Goal: Transaction & Acquisition: Obtain resource

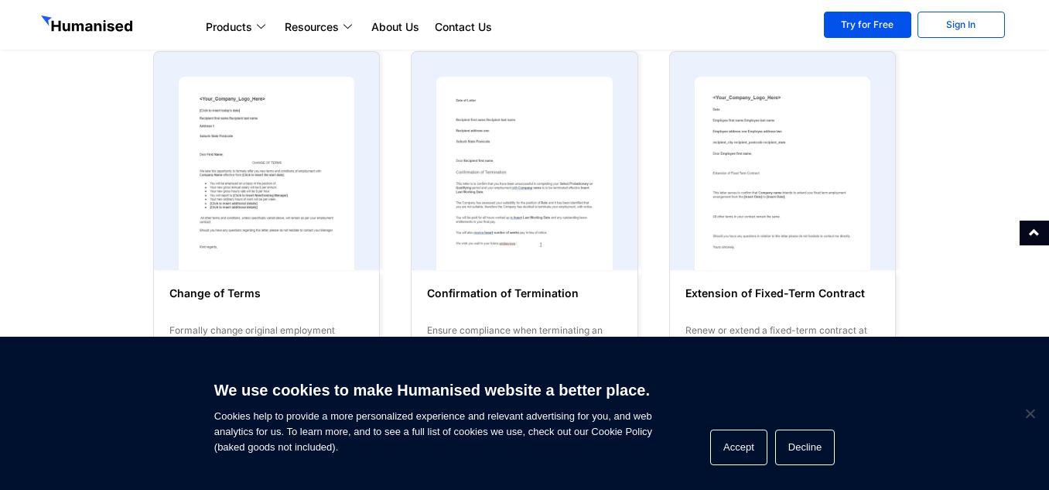
scroll to position [310, 0]
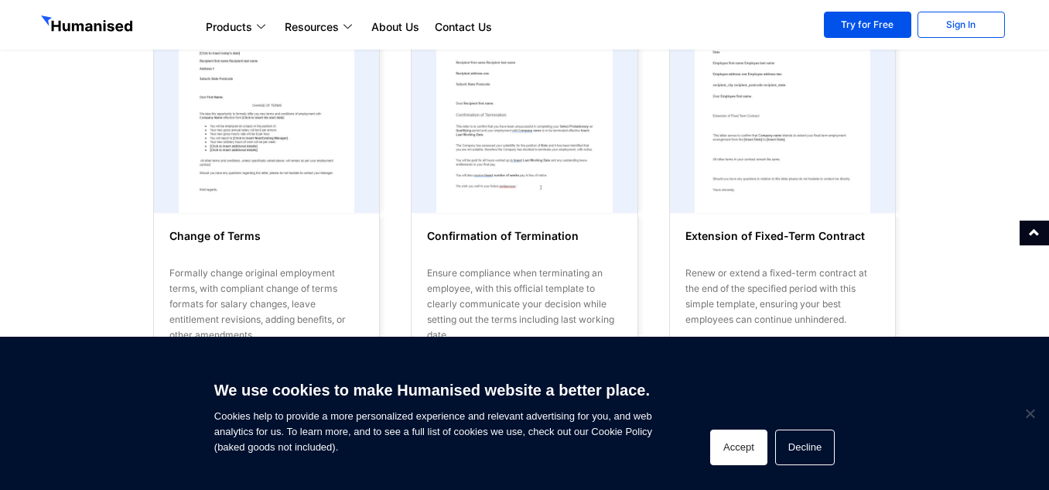
click at [745, 446] on button "Accept" at bounding box center [738, 447] width 57 height 36
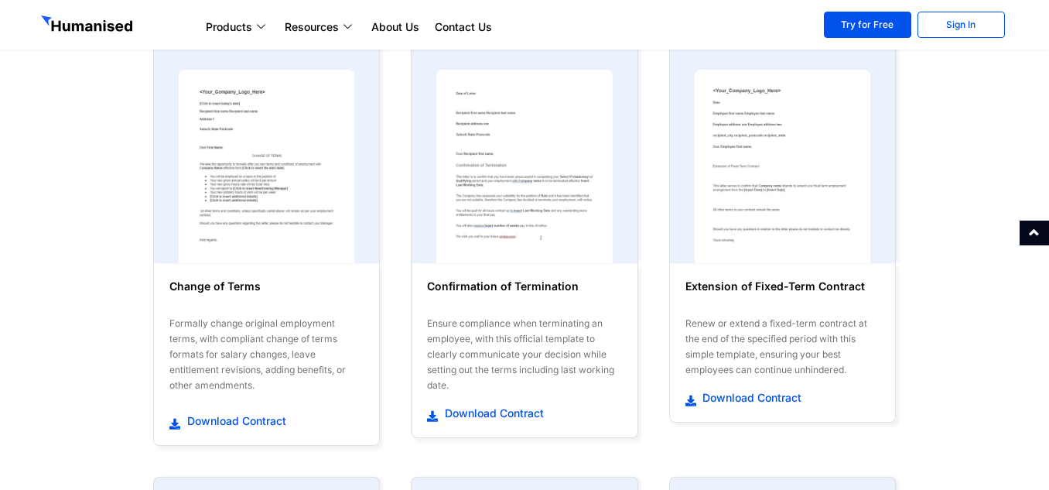
scroll to position [232, 0]
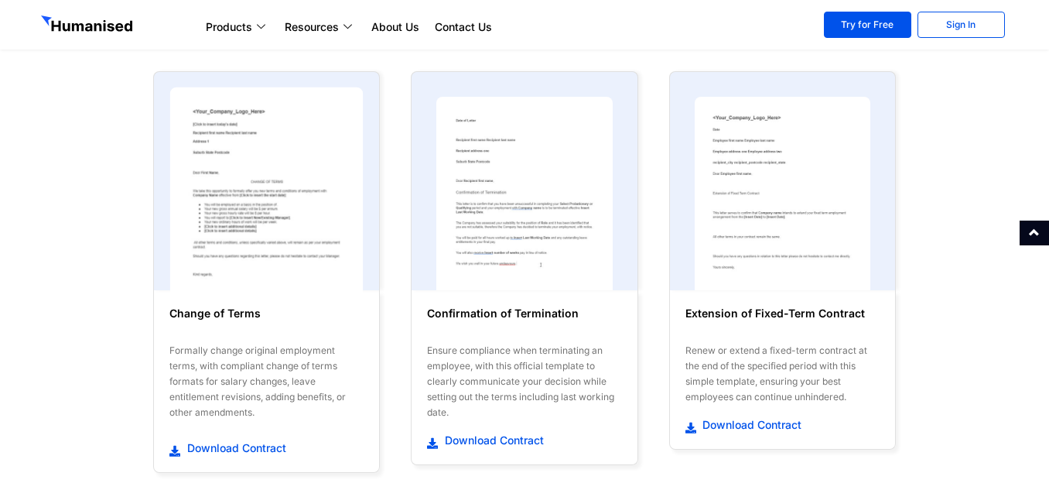
click at [282, 231] on img at bounding box center [266, 193] width 193 height 213
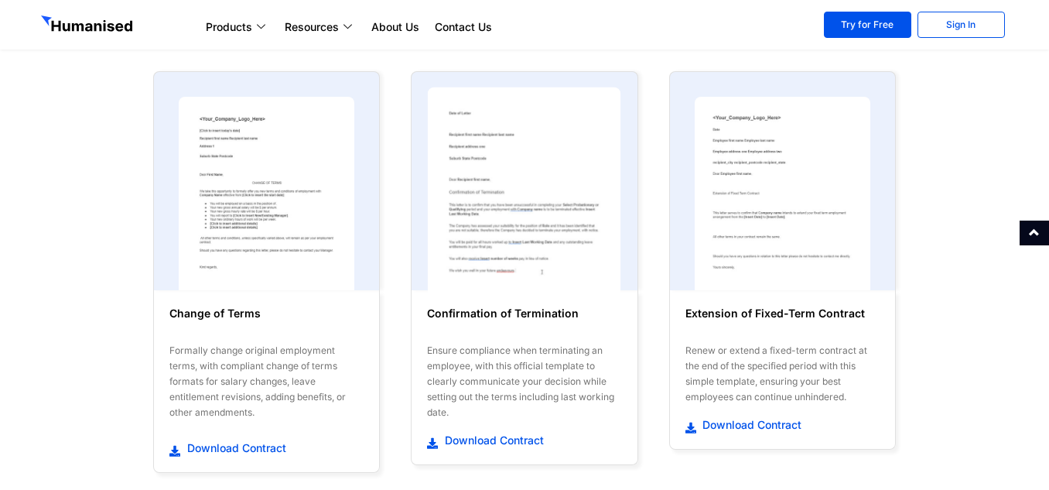
click at [515, 227] on img at bounding box center [524, 193] width 193 height 213
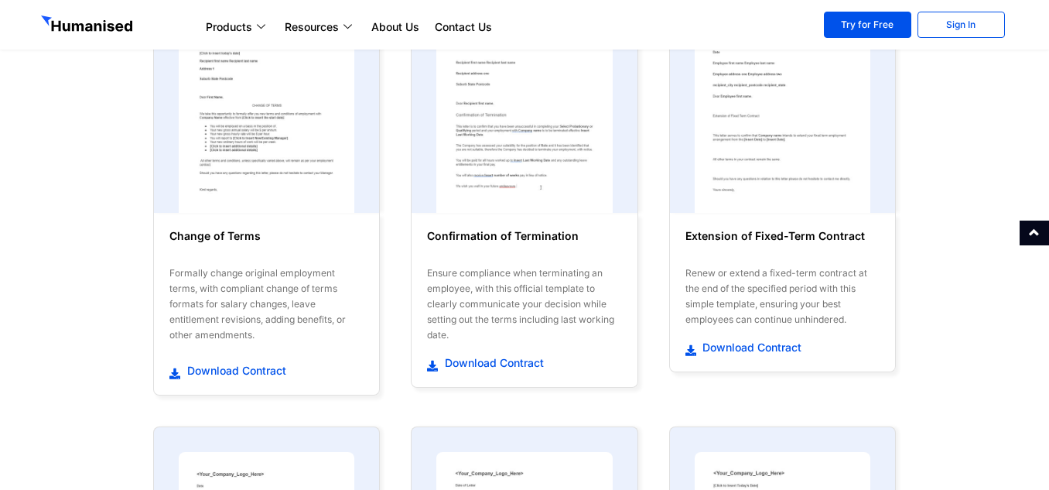
scroll to position [387, 0]
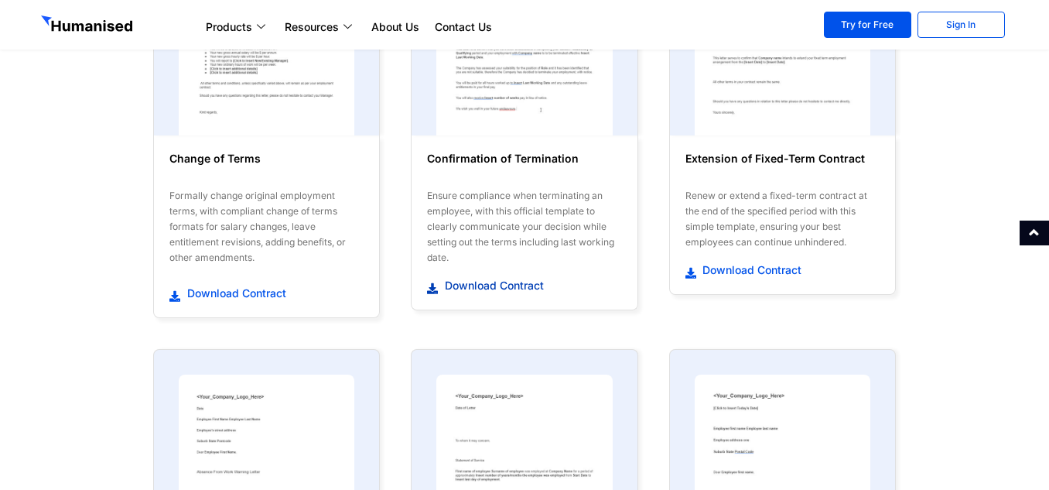
click at [473, 283] on span "Download Contract" at bounding box center [492, 285] width 103 height 15
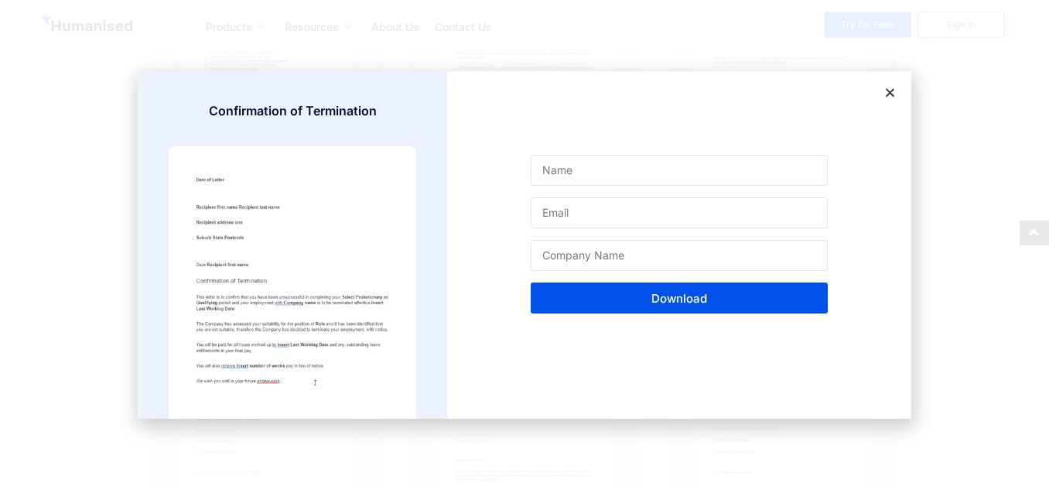
click at [890, 90] on icon at bounding box center [891, 93] width 12 height 12
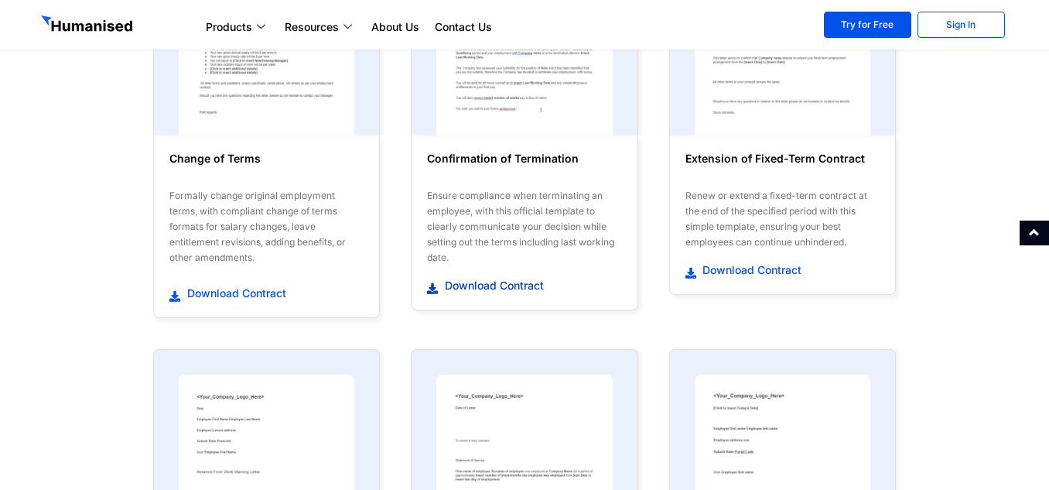
click at [519, 279] on span "Download Contract" at bounding box center [492, 285] width 103 height 15
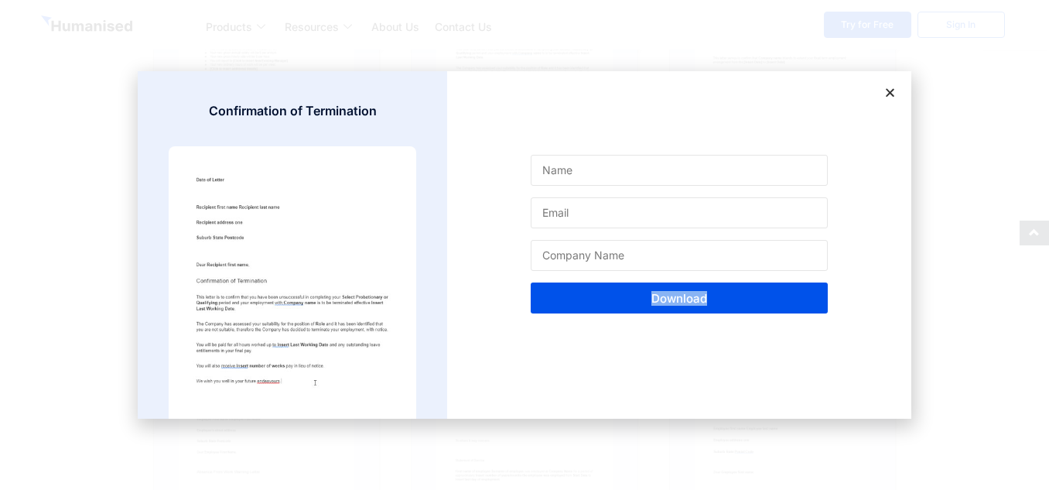
click at [519, 279] on div "Name Email Company Name Download" at bounding box center [679, 244] width 464 height 347
click at [891, 89] on icon at bounding box center [891, 93] width 12 height 12
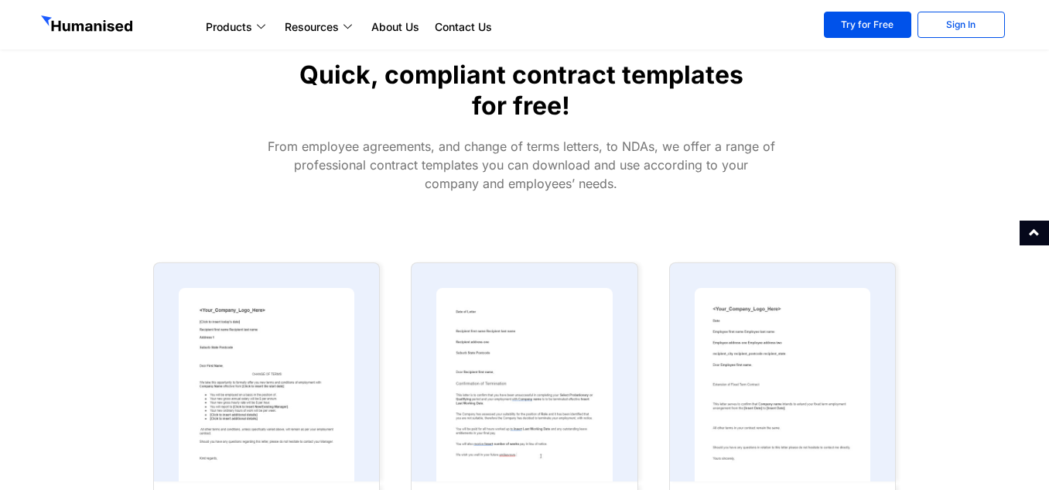
scroll to position [0, 0]
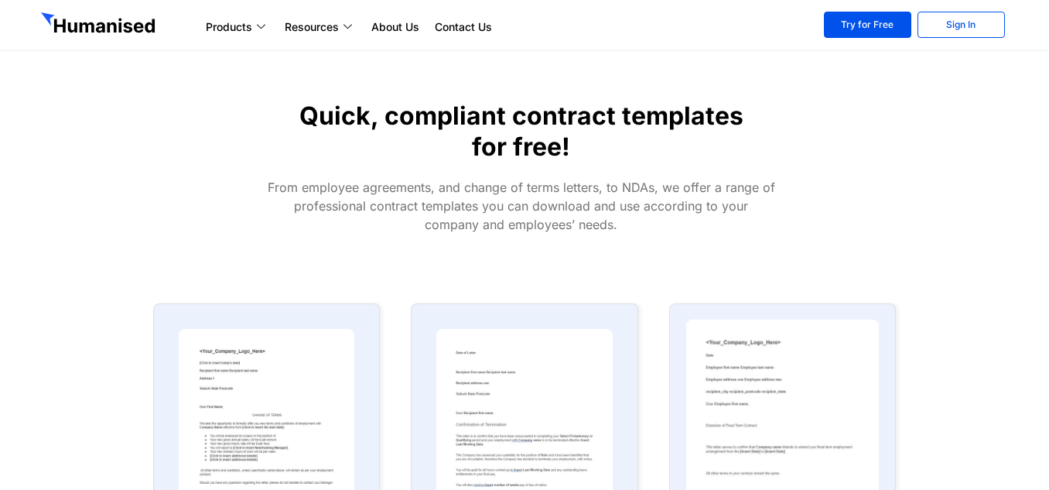
click at [758, 388] on img at bounding box center [782, 425] width 193 height 213
click at [754, 378] on img at bounding box center [782, 425] width 193 height 213
click at [754, 377] on img at bounding box center [782, 425] width 193 height 213
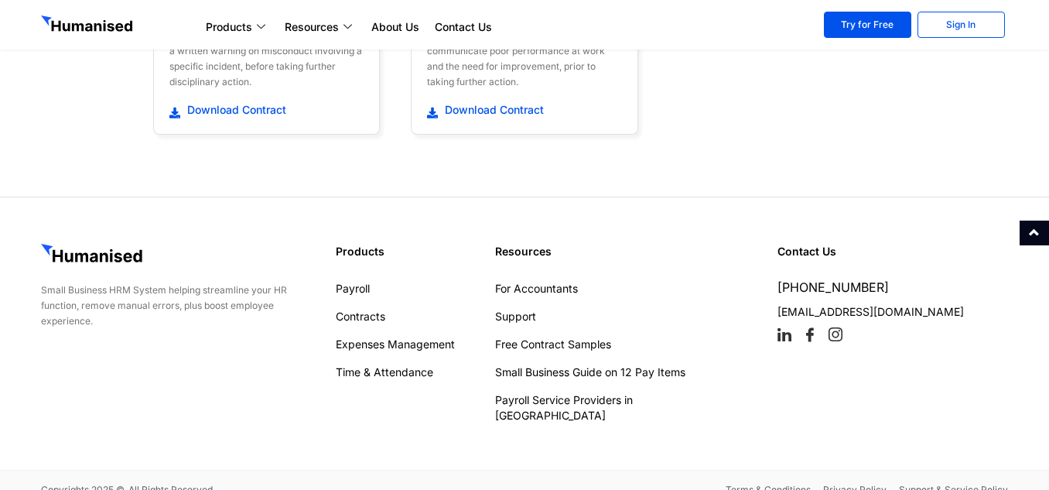
scroll to position [1802, 0]
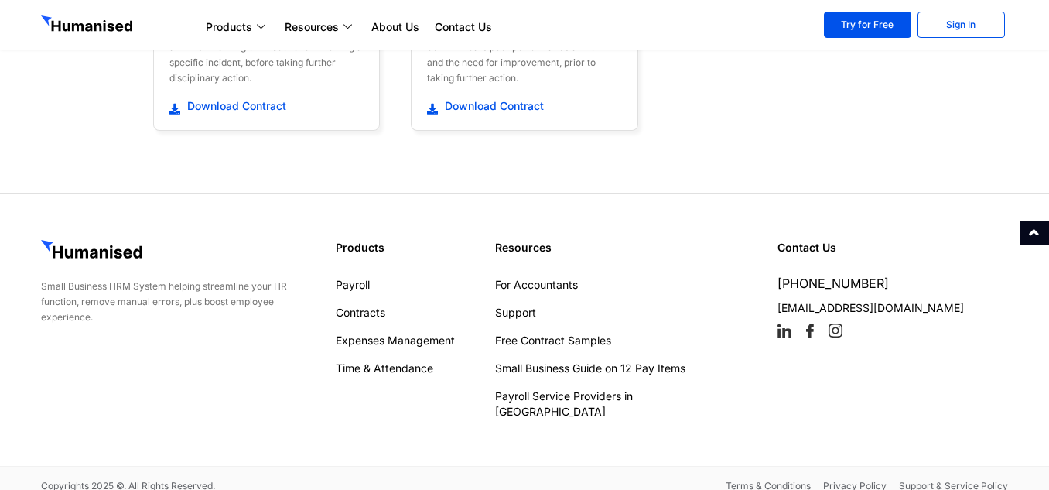
click at [231, 399] on div "Small Business HRM System helping streamline your HR function, remove manual er…" at bounding box center [180, 329] width 295 height 195
